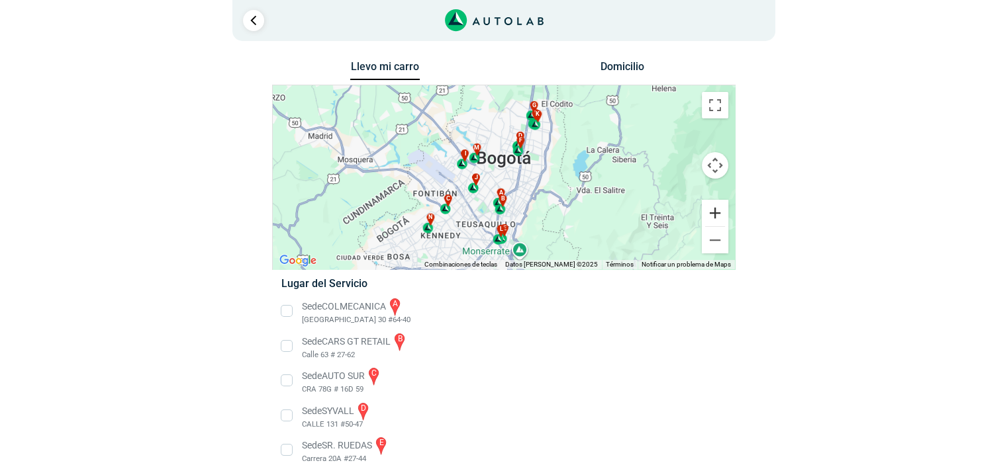
click at [715, 211] on button "Ampliar" at bounding box center [715, 213] width 26 height 26
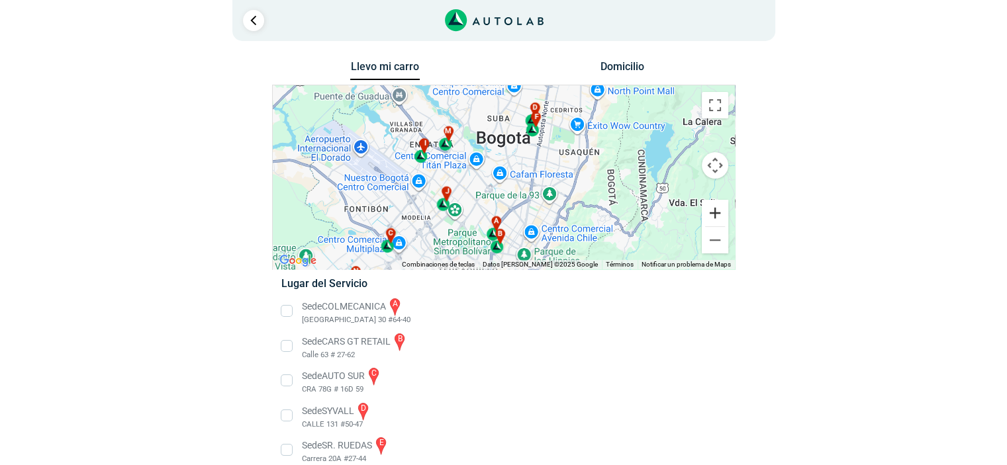
click at [715, 211] on button "Ampliar" at bounding box center [715, 213] width 26 height 26
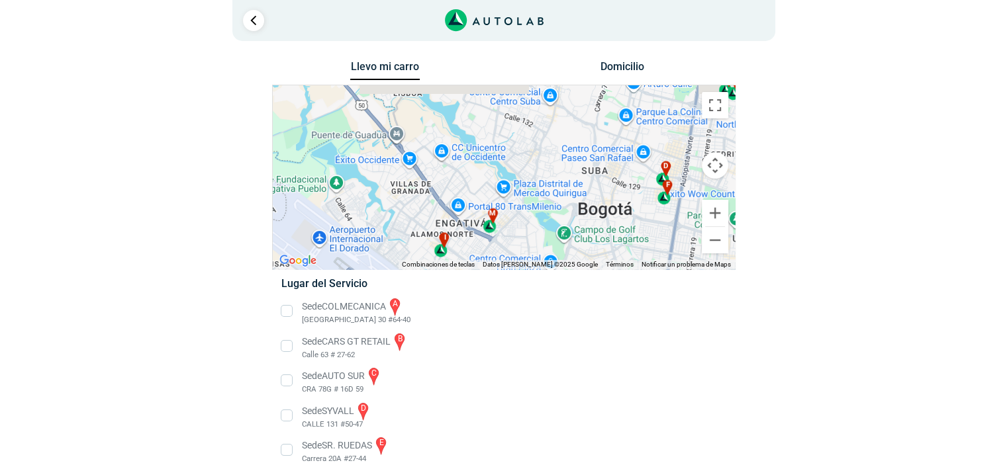
drag, startPoint x: 514, startPoint y: 124, endPoint x: 616, endPoint y: 238, distance: 152.8
click at [616, 238] on div "a b c d e f g" at bounding box center [504, 177] width 462 height 184
click at [717, 246] on button "Reducir" at bounding box center [715, 240] width 26 height 26
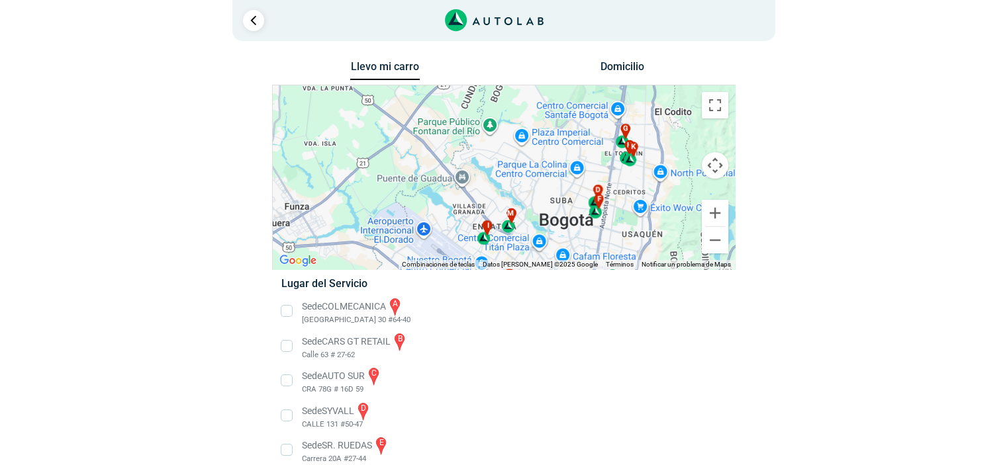
drag, startPoint x: 544, startPoint y: 158, endPoint x: 553, endPoint y: 177, distance: 20.7
click at [553, 177] on div "a b c d e f g" at bounding box center [504, 177] width 462 height 184
click at [715, 218] on button "Ampliar" at bounding box center [715, 213] width 26 height 26
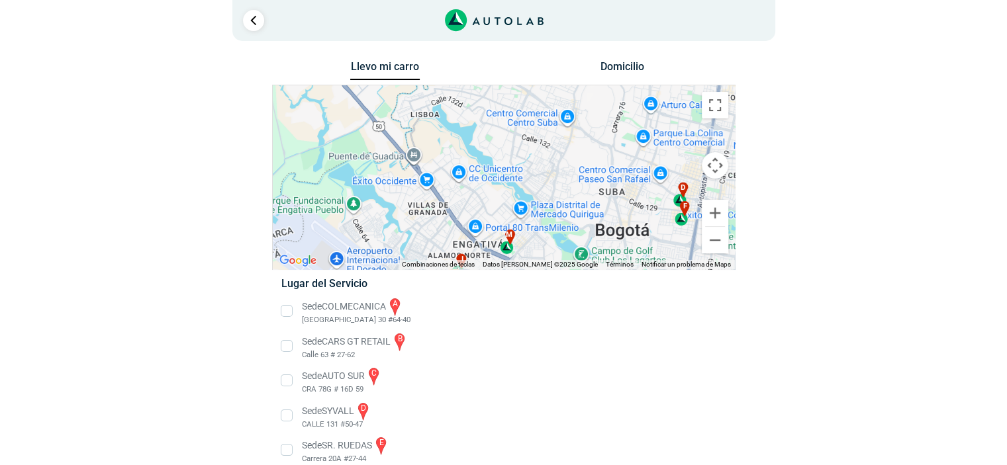
drag, startPoint x: 616, startPoint y: 214, endPoint x: 602, endPoint y: 170, distance: 45.6
click at [606, 170] on div "a b c d e f g" at bounding box center [504, 177] width 462 height 184
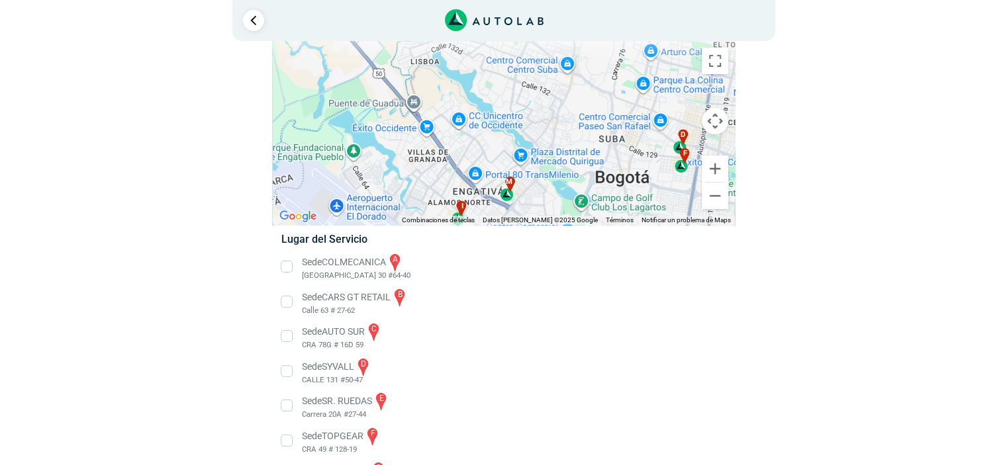
scroll to position [66, 0]
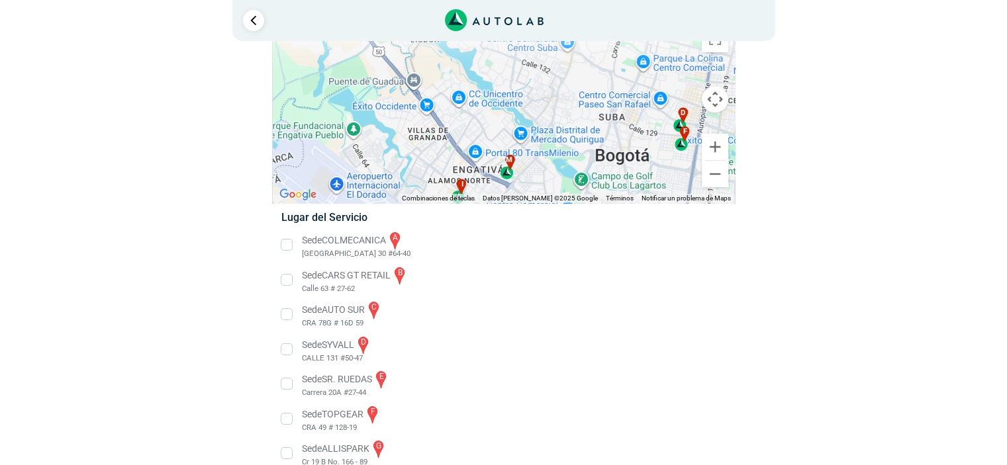
click at [677, 123] on div "d" at bounding box center [679, 119] width 15 height 25
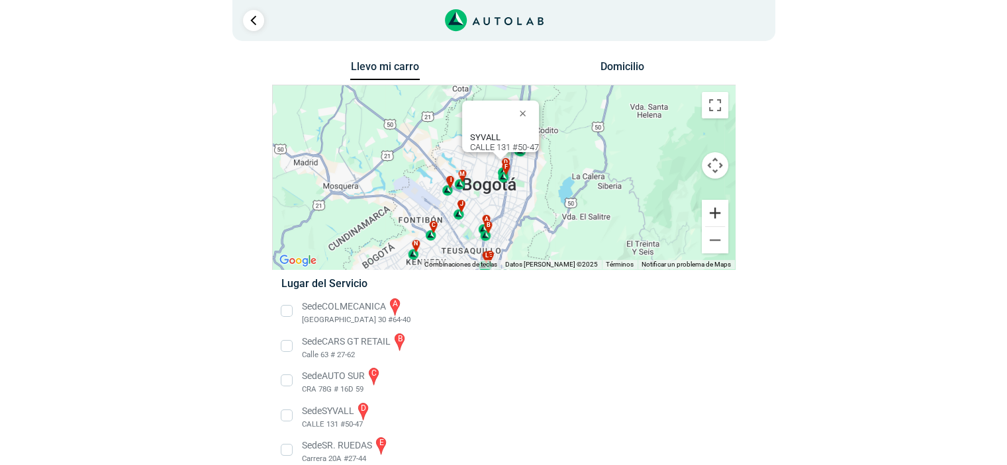
click at [712, 210] on button "Ampliar" at bounding box center [715, 213] width 26 height 26
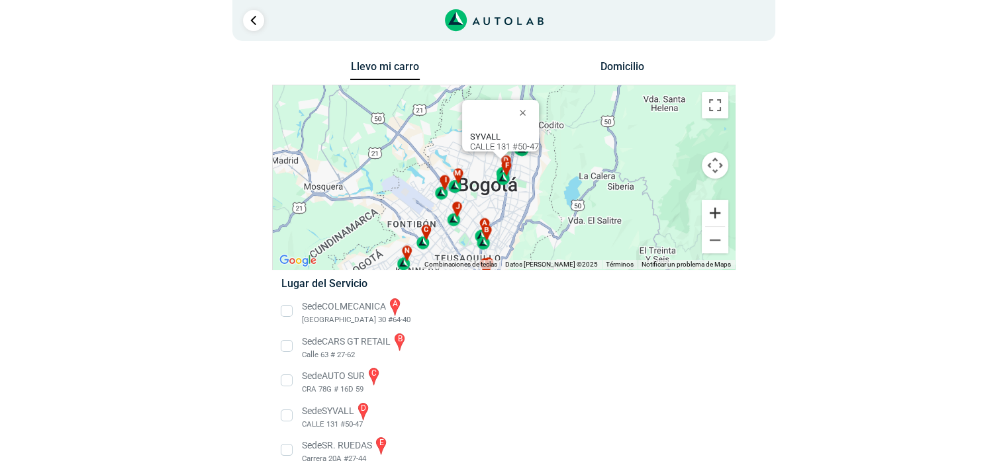
click at [712, 210] on button "Ampliar" at bounding box center [715, 213] width 26 height 26
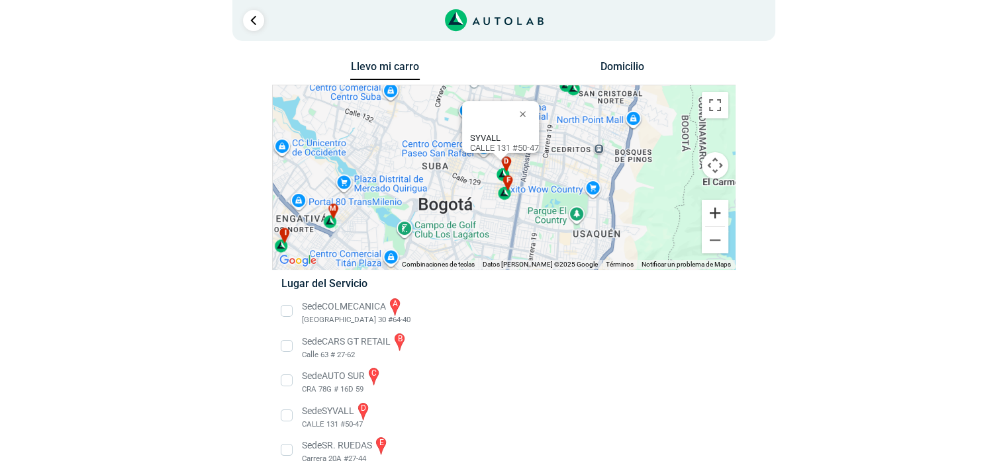
click at [712, 210] on button "Ampliar" at bounding box center [715, 213] width 26 height 26
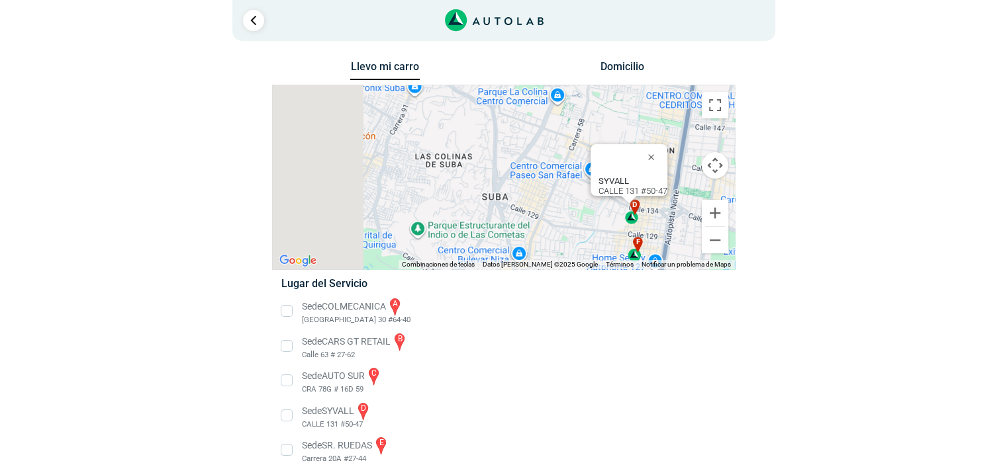
drag, startPoint x: 399, startPoint y: 195, endPoint x: 539, endPoint y: 251, distance: 150.3
click at [539, 250] on div "a b c d e f g" at bounding box center [504, 177] width 462 height 184
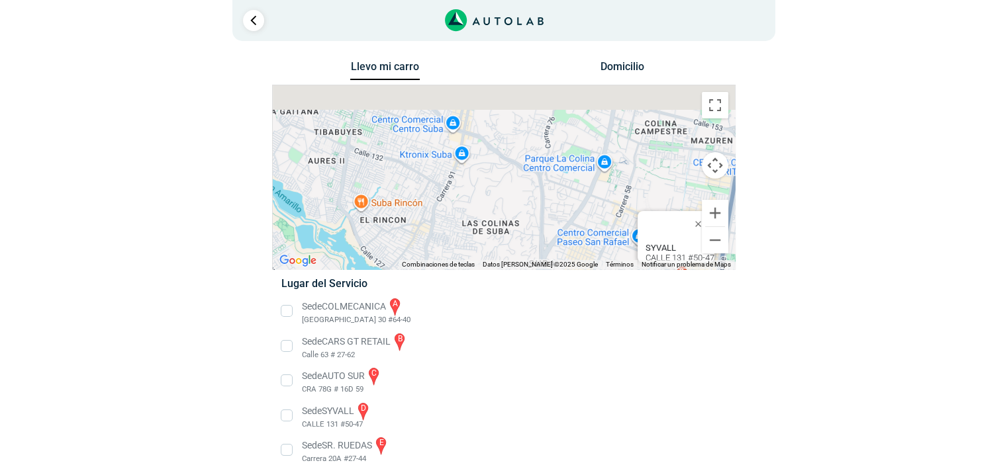
drag, startPoint x: 451, startPoint y: 165, endPoint x: 514, endPoint y: 237, distance: 95.2
click at [508, 235] on div "a b c d e f g" at bounding box center [504, 177] width 462 height 184
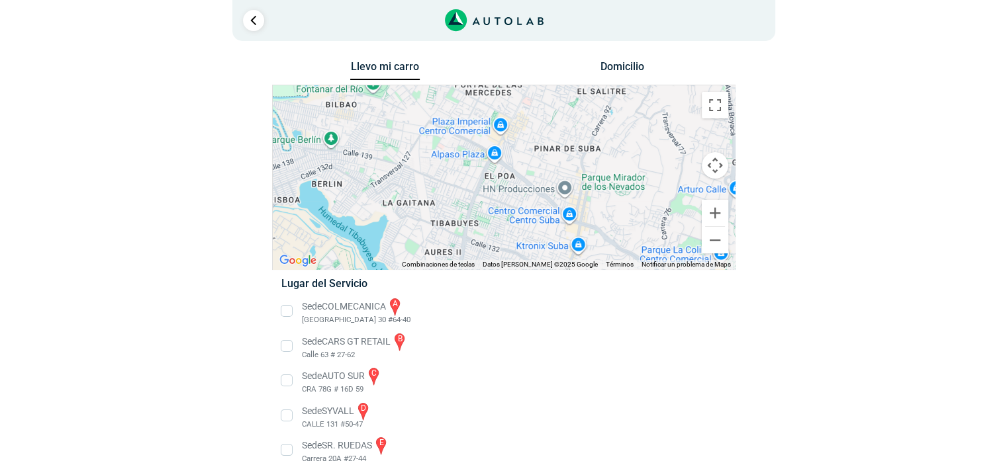
drag, startPoint x: 485, startPoint y: 137, endPoint x: 547, endPoint y: 173, distance: 71.2
click at [547, 173] on div "a b c d e f g" at bounding box center [504, 177] width 462 height 184
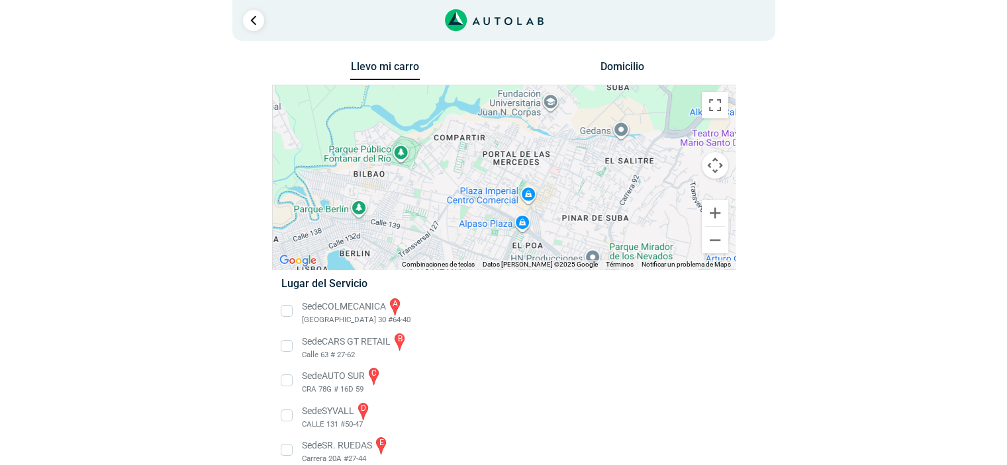
drag, startPoint x: 485, startPoint y: 136, endPoint x: 460, endPoint y: 125, distance: 26.7
click at [461, 126] on div "a b c d e f g" at bounding box center [504, 177] width 462 height 184
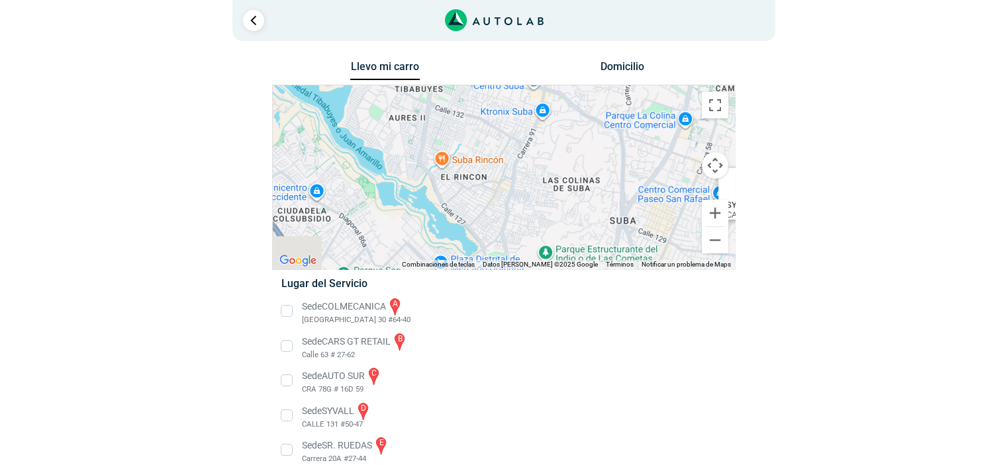
drag, startPoint x: 527, startPoint y: 197, endPoint x: 555, endPoint y: 115, distance: 86.2
click at [551, 117] on div "a b c d e f g" at bounding box center [504, 177] width 462 height 184
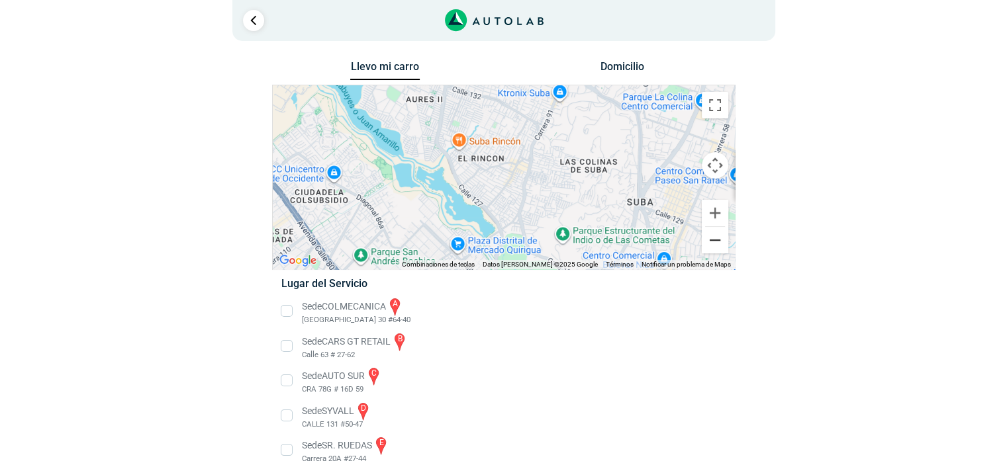
click at [716, 246] on button "Reducir" at bounding box center [715, 240] width 26 height 26
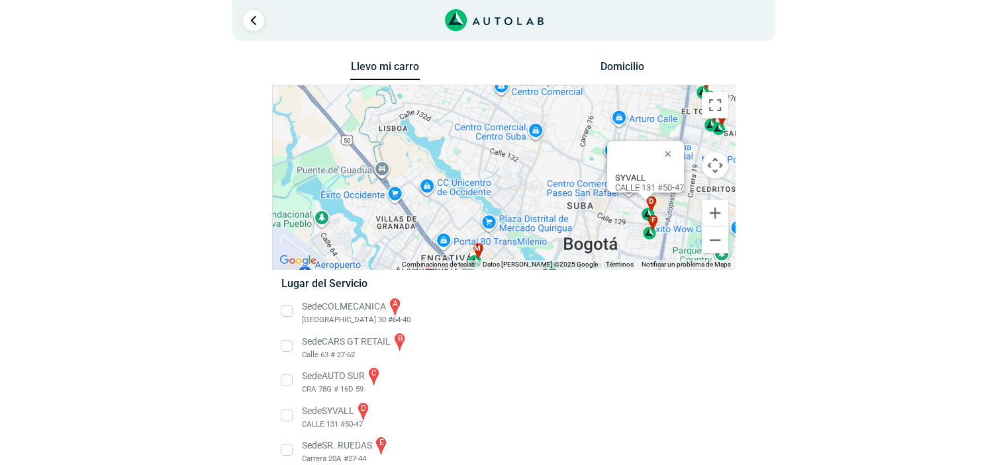
drag, startPoint x: 559, startPoint y: 208, endPoint x: 567, endPoint y: 221, distance: 14.9
click at [567, 221] on div "a b c d e f g" at bounding box center [504, 177] width 462 height 184
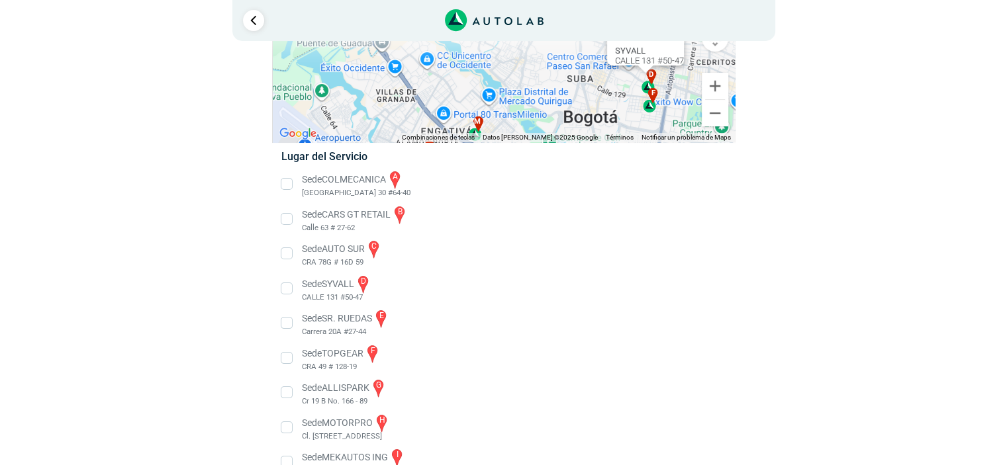
scroll to position [132, 0]
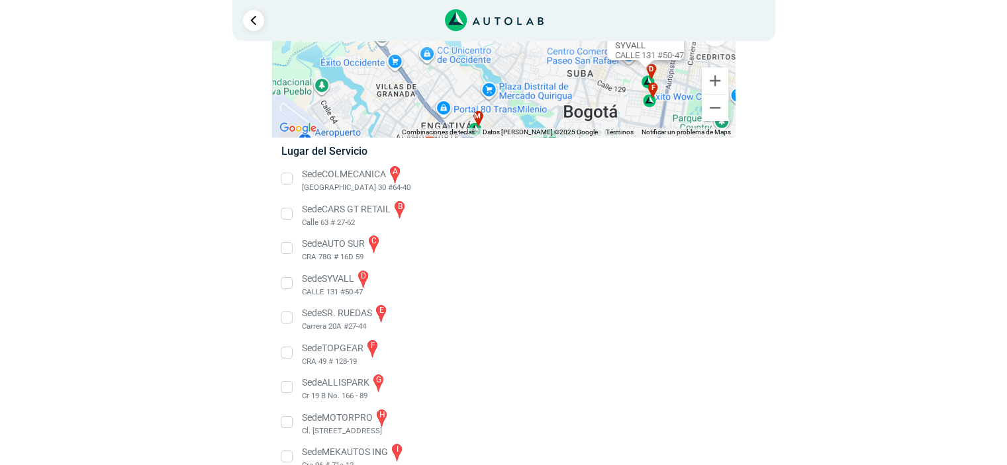
click at [287, 351] on li "Sede TOPGEAR f CRA 49 # 128-19" at bounding box center [503, 353] width 464 height 30
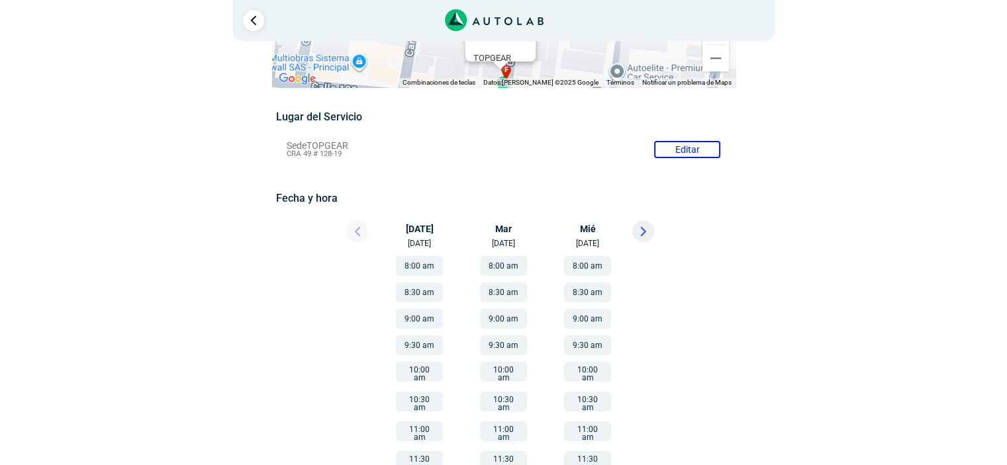
scroll to position [199, 0]
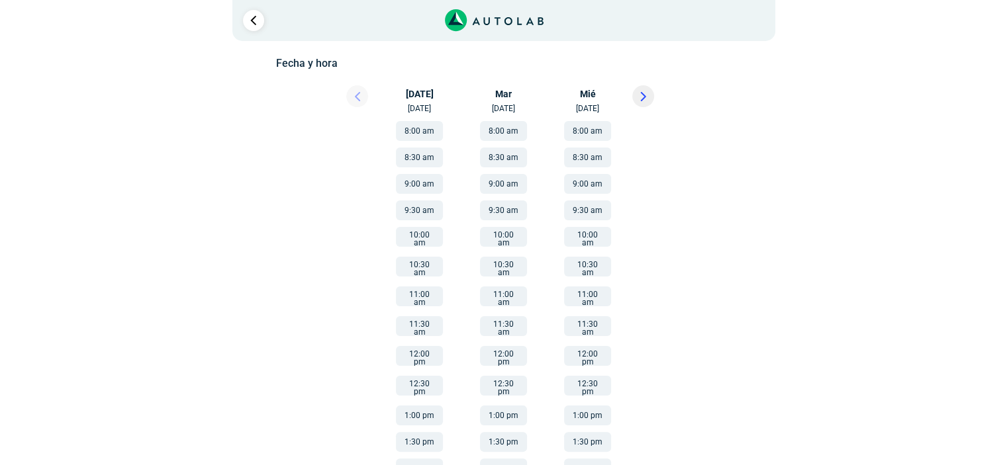
click at [426, 127] on button "8:00 am" at bounding box center [419, 131] width 47 height 20
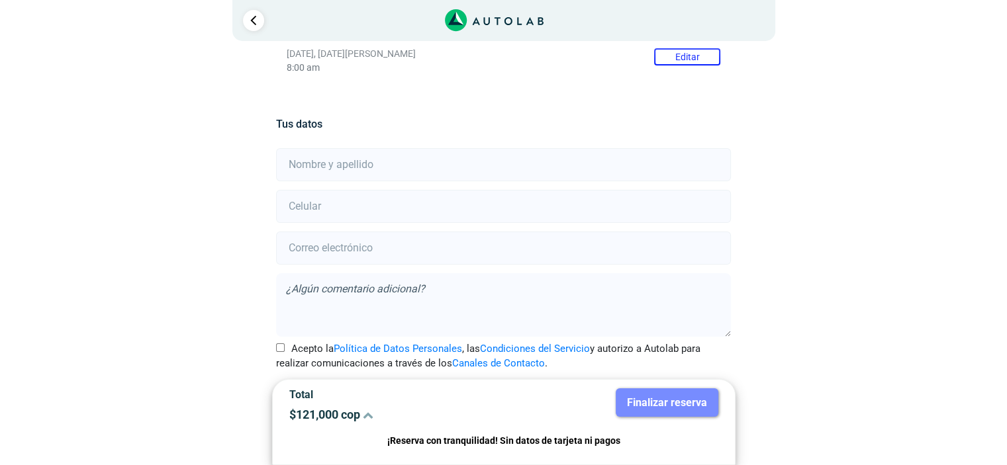
scroll to position [253, 0]
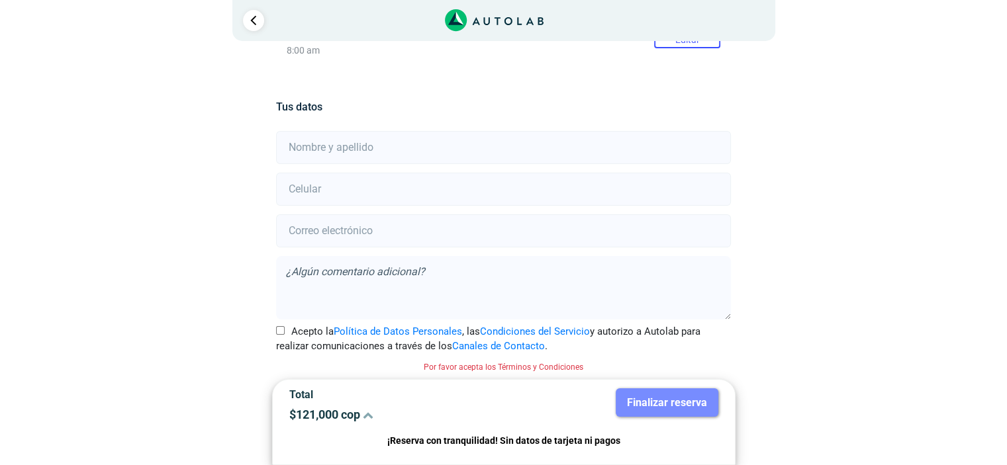
click at [388, 145] on input "text" at bounding box center [503, 147] width 455 height 33
click at [614, 151] on input "text" at bounding box center [503, 147] width 455 height 33
type input "[PERSON_NAME]"
click at [610, 183] on input "number" at bounding box center [503, 189] width 455 height 33
type input "3103207521"
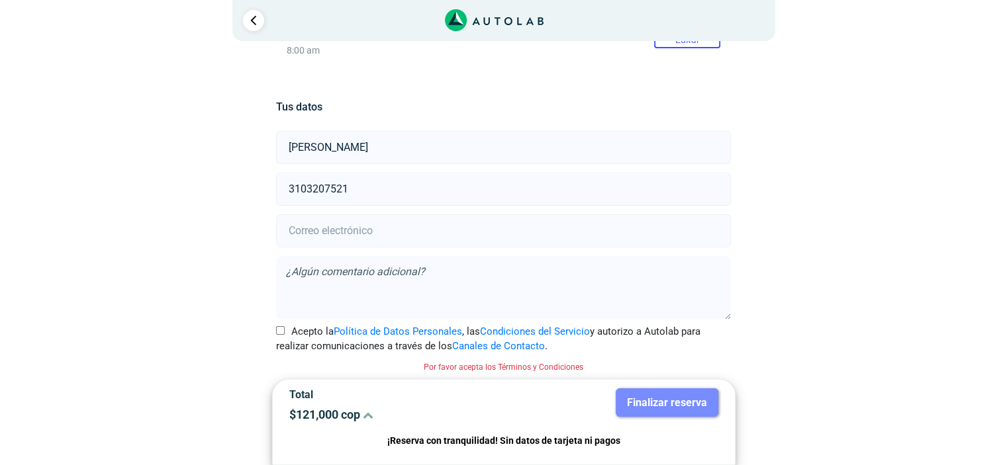
type input "[EMAIL_ADDRESS][DOMAIN_NAME]"
click at [283, 327] on input "Acepto la Política de Datos Personales , las Condiciones del Servicio y autoriz…" at bounding box center [280, 330] width 9 height 9
checkbox input "true"
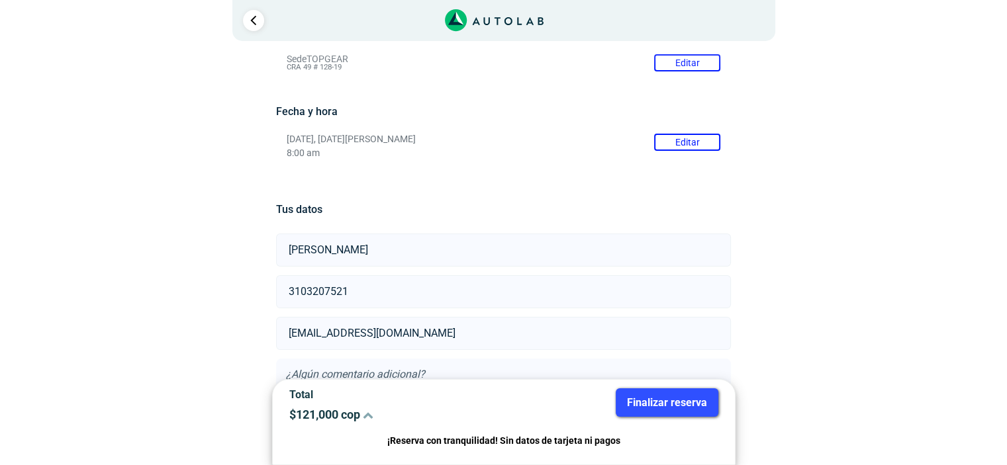
scroll to position [236, 0]
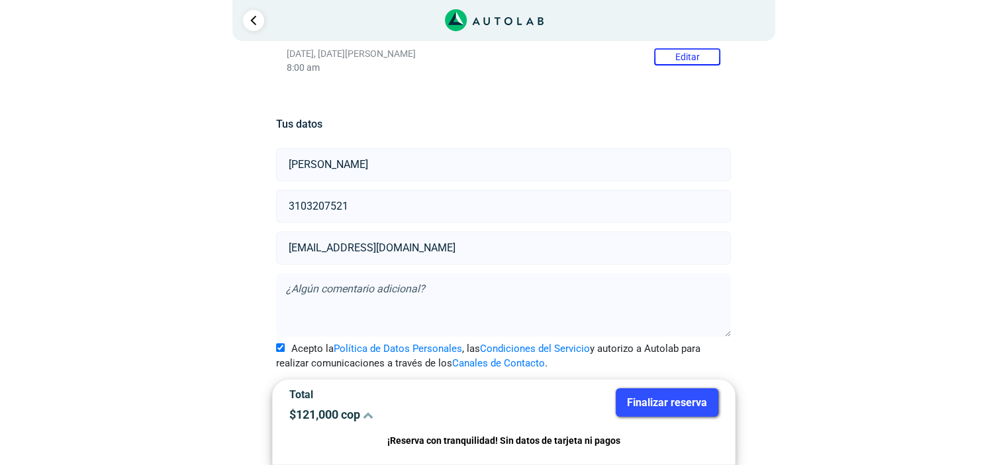
click at [655, 401] on button "Finalizar reserva" at bounding box center [667, 403] width 103 height 28
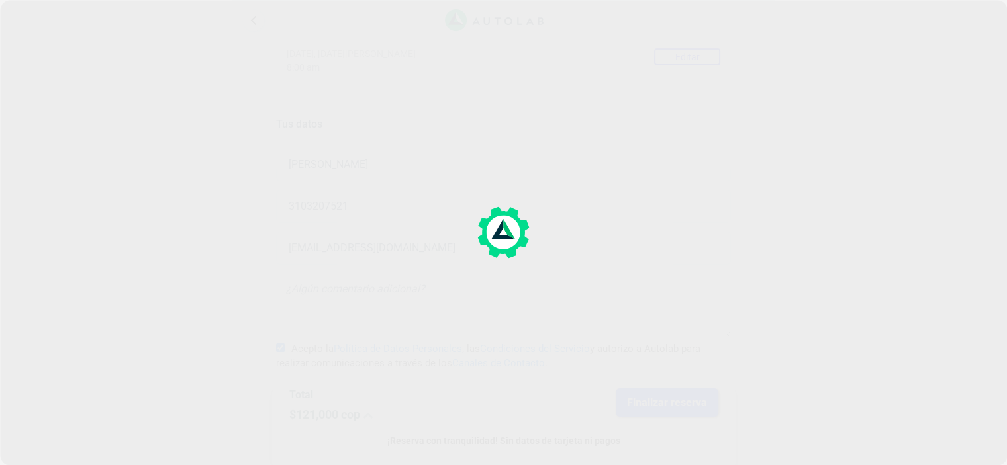
scroll to position [0, 0]
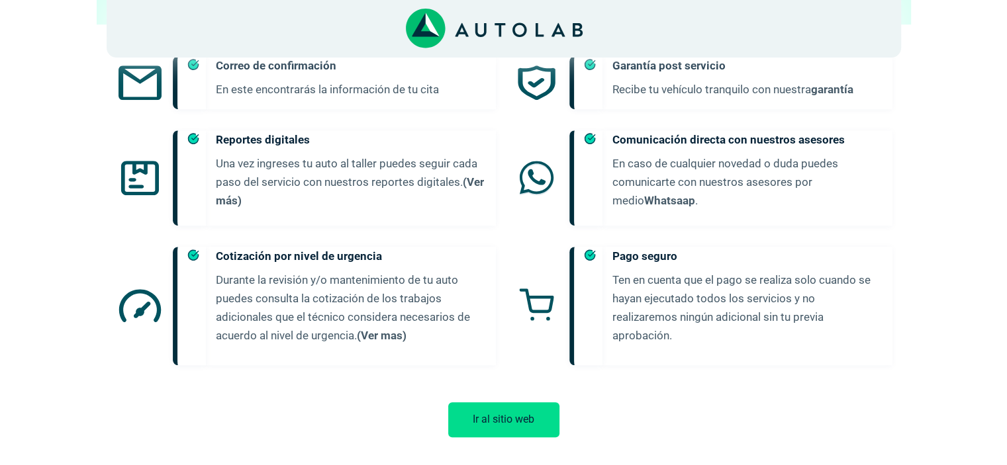
scroll to position [757, 0]
